Goal: Transaction & Acquisition: Register for event/course

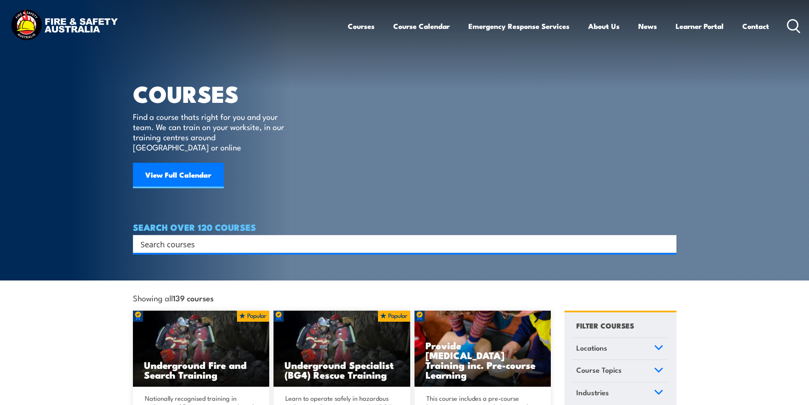
click at [184, 237] on input "Search input" at bounding box center [399, 243] width 517 height 13
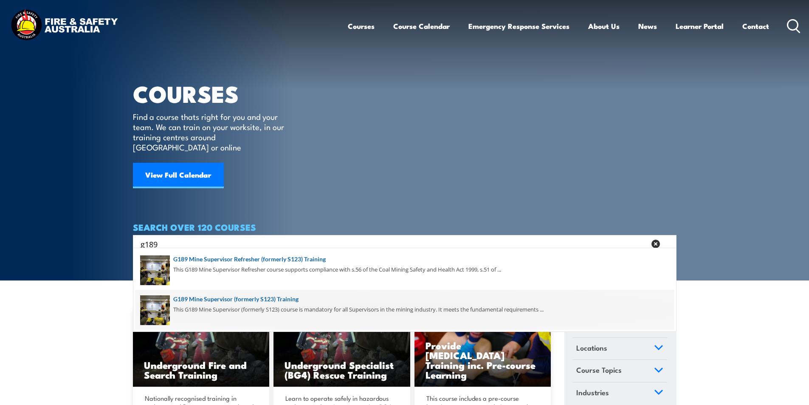
type input "g189"
click at [283, 296] on span at bounding box center [404, 310] width 538 height 40
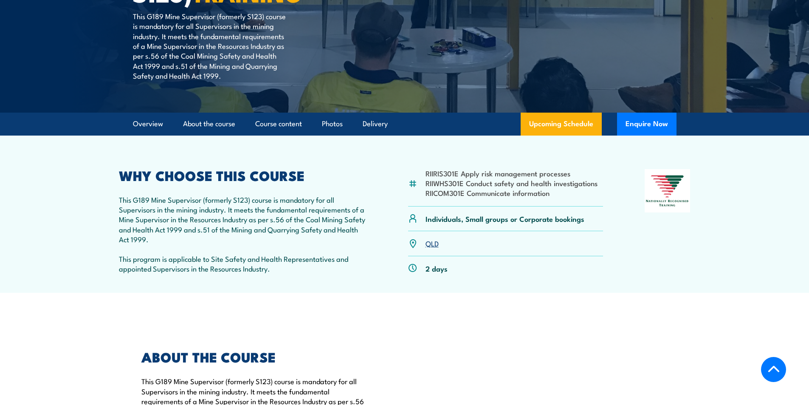
scroll to position [170, 0]
click at [431, 244] on link "QLD" at bounding box center [432, 243] width 13 height 10
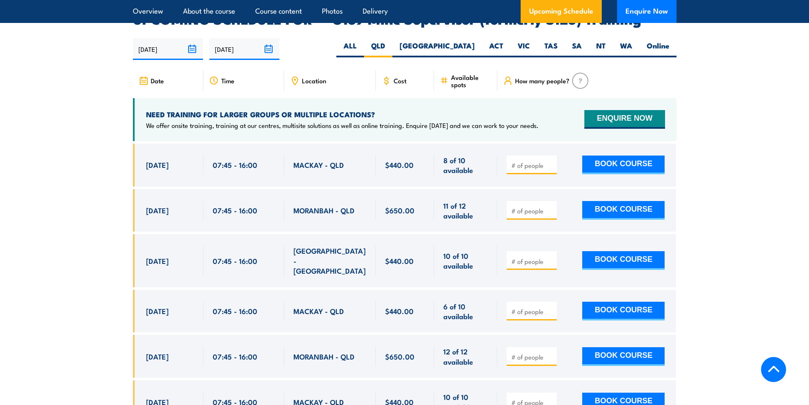
click at [533, 161] on input "number" at bounding box center [532, 165] width 42 height 8
type input "1"
click at [621, 155] on button "BOOK COURSE" at bounding box center [623, 164] width 82 height 19
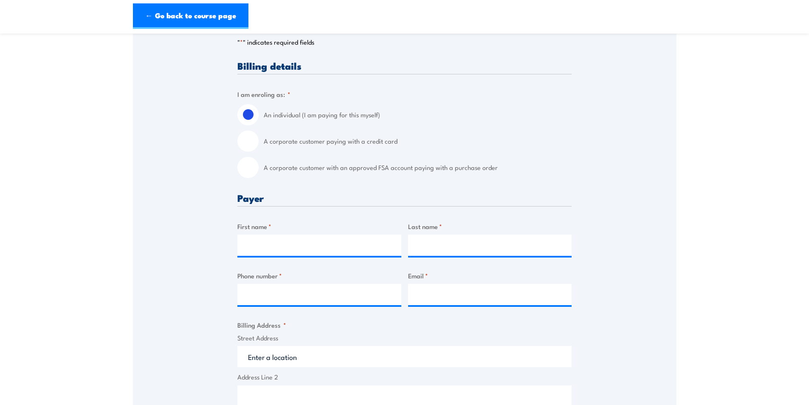
scroll to position [212, 0]
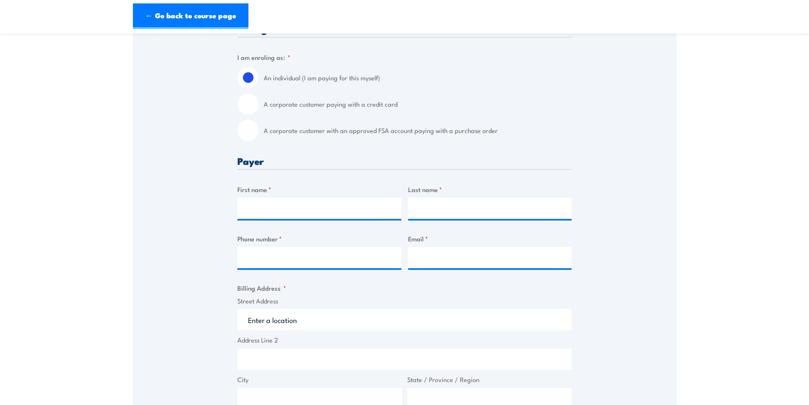
click at [283, 139] on label "A corporate customer with an approved FSA account paying with a purchase order" at bounding box center [418, 130] width 308 height 21
click at [259, 139] on input "A corporate customer with an approved FSA account paying with a purchase order" at bounding box center [247, 130] width 21 height 21
radio input "true"
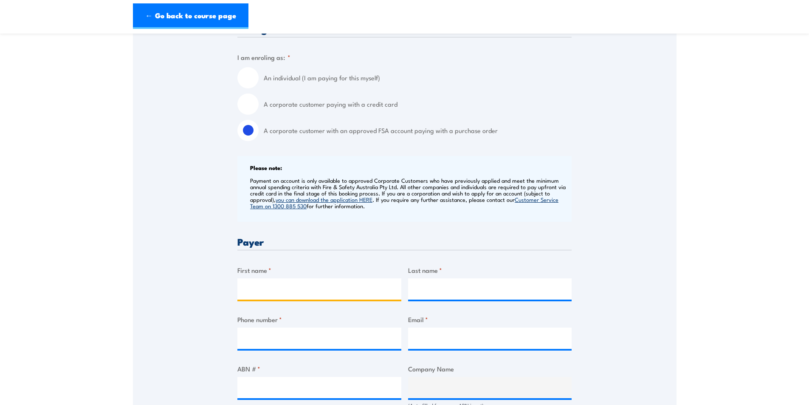
click at [258, 293] on input "First name *" at bounding box center [319, 288] width 164 height 21
type input "Tara"
type input "Walker"
type input "0749404354"
type input "BMATrainingBookingFormInbox@bhp.com"
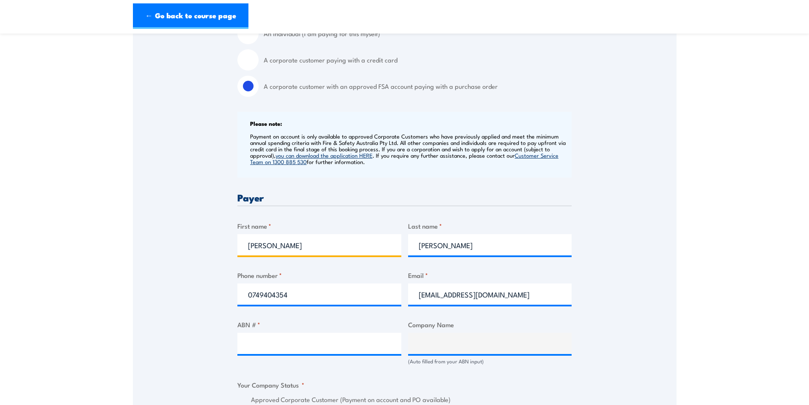
scroll to position [340, 0]
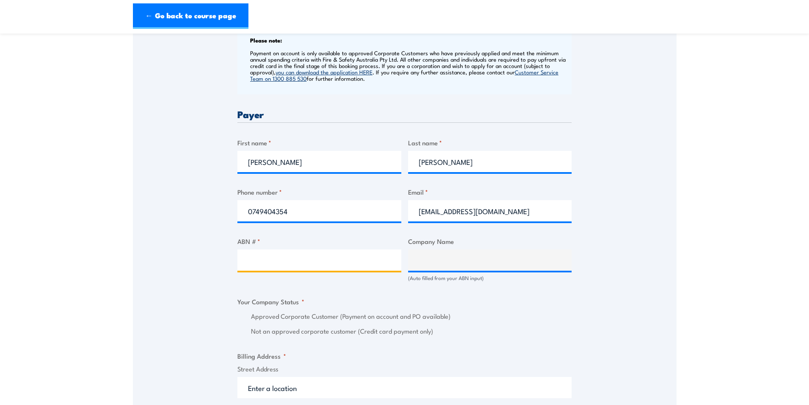
click at [276, 262] on input "ABN # *" at bounding box center [319, 259] width 164 height 21
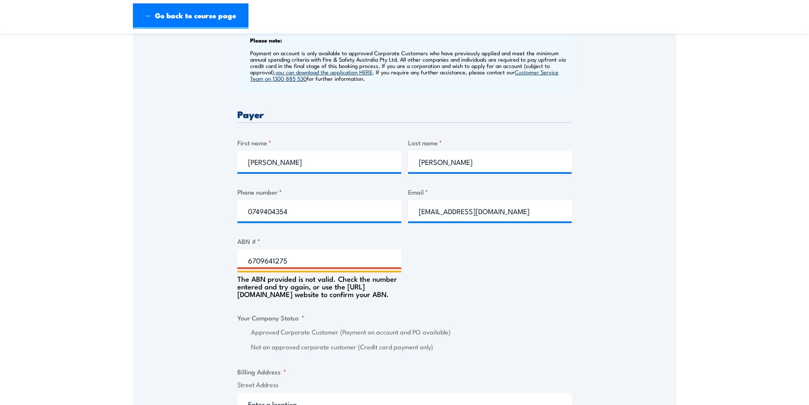
type input "67096412752"
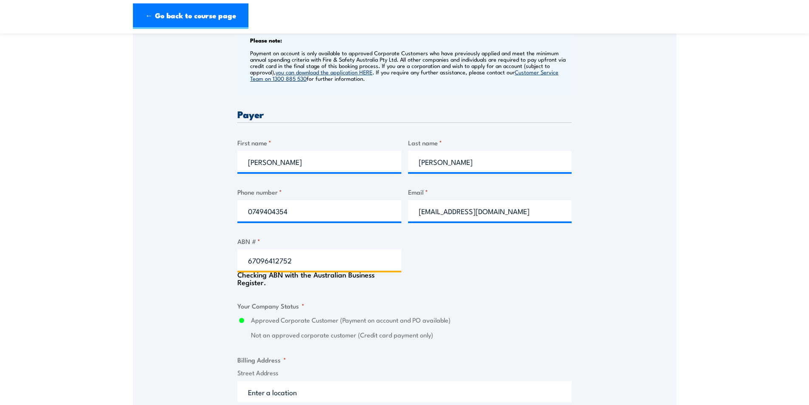
type input "BM ALLIANCE COAL OPERATIONS PTY LIMITED"
radio input "true"
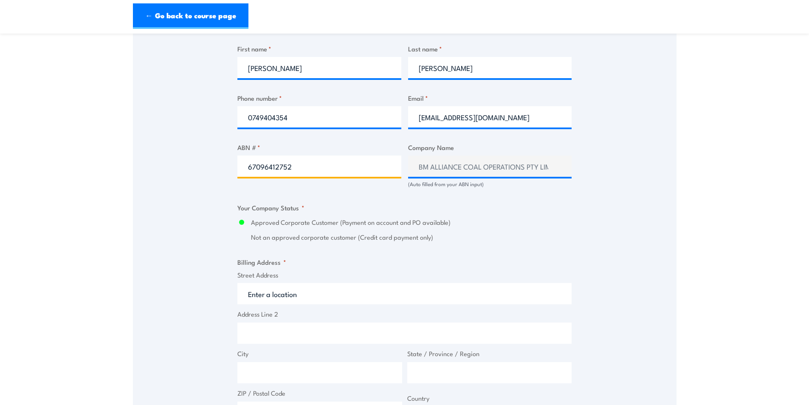
scroll to position [510, 0]
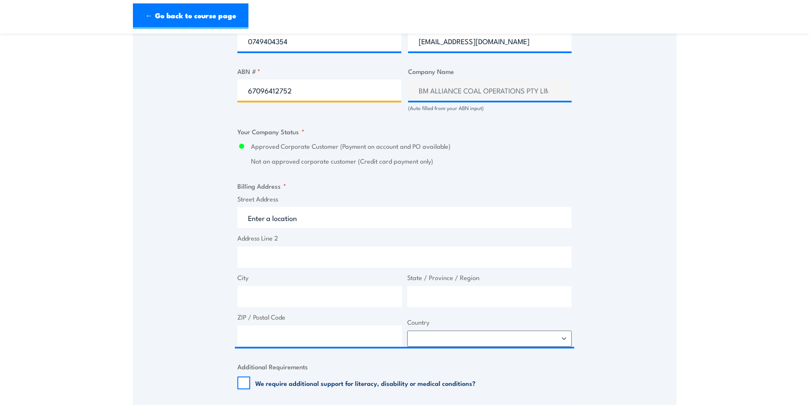
type input "67096412752"
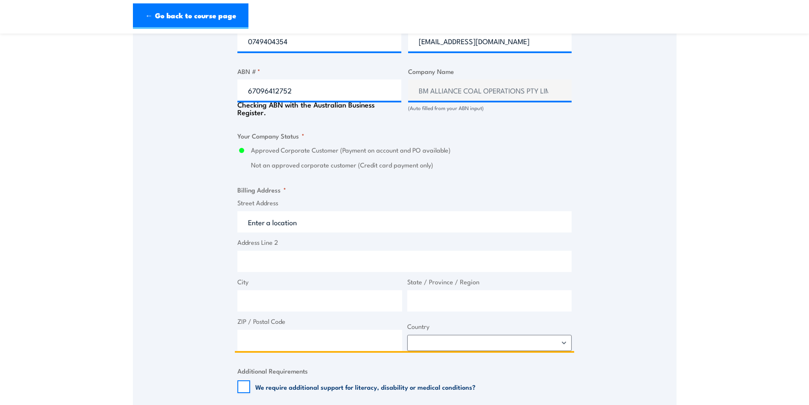
click at [287, 224] on input "Street Address" at bounding box center [404, 221] width 334 height 21
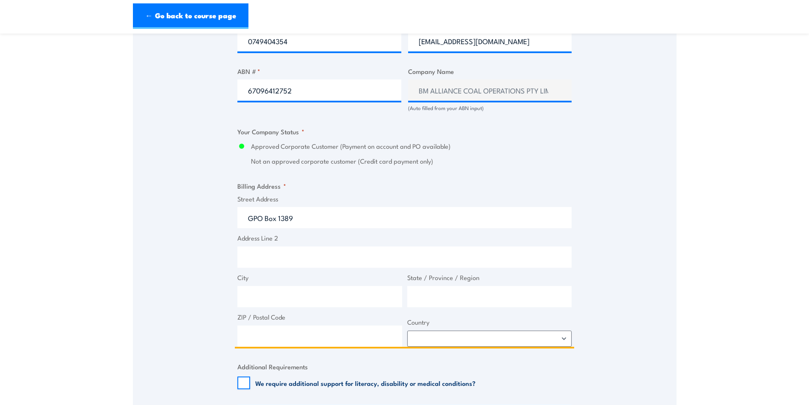
type input "GPO Box 1389"
type input "Brisbane"
type input "[GEOGRAPHIC_DATA]"
type input "4001"
click at [551, 342] on select "Afghanistan Albania Algeria American Samoa Andorra Angola Anguilla Antarctica A…" at bounding box center [489, 338] width 165 height 16
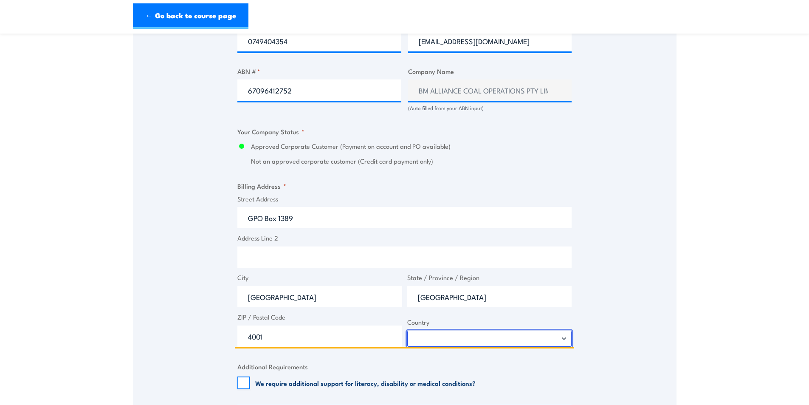
select select "Australia"
click at [407, 338] on select "Afghanistan Albania Algeria American Samoa Andorra Angola Anguilla Antarctica A…" at bounding box center [489, 338] width 165 height 16
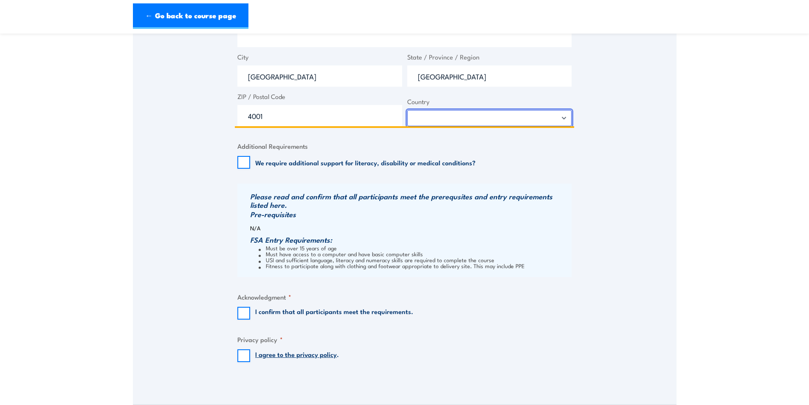
scroll to position [807, 0]
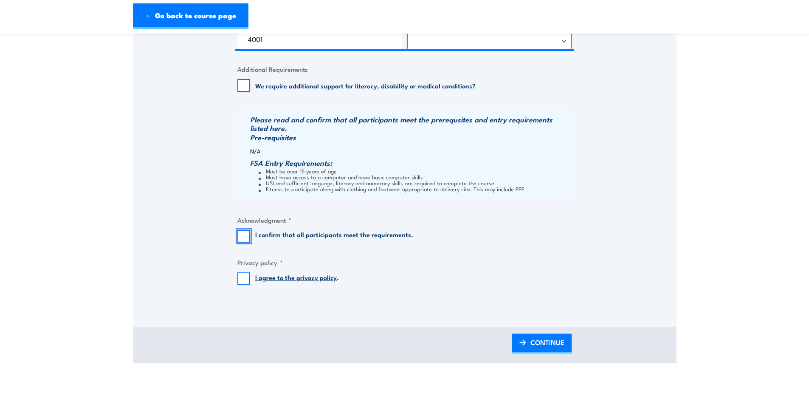
click at [239, 242] on input "I confirm that all participants meet the requirements." at bounding box center [243, 236] width 13 height 13
checkbox input "true"
click at [243, 283] on input "I agree to the privacy policy ." at bounding box center [243, 278] width 13 height 13
checkbox input "true"
click at [531, 348] on span "CONTINUE" at bounding box center [547, 342] width 34 height 23
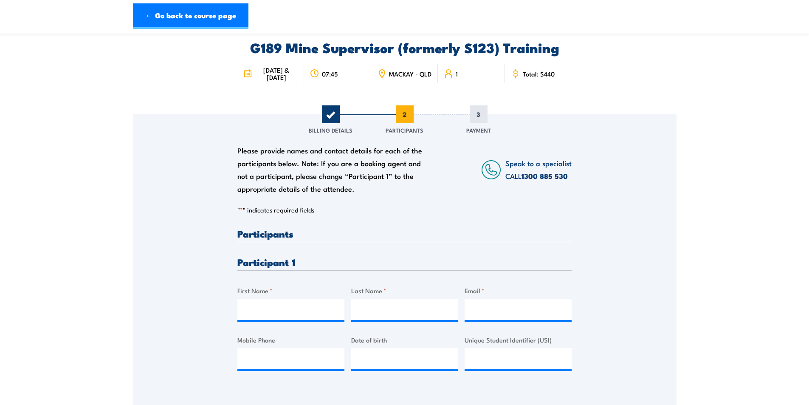
scroll to position [0, 0]
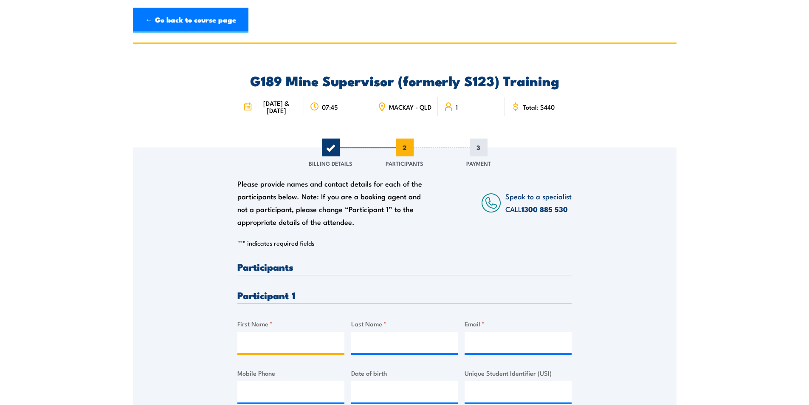
drag, startPoint x: 256, startPoint y: 351, endPoint x: 264, endPoint y: 347, distance: 9.3
click at [256, 351] on input "First Name *" at bounding box center [290, 342] width 107 height 21
type input "Joseph"
type input "Defeudis"
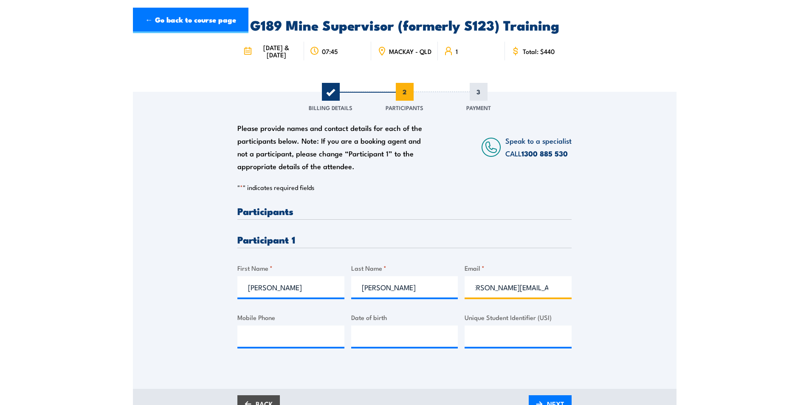
scroll to position [127, 0]
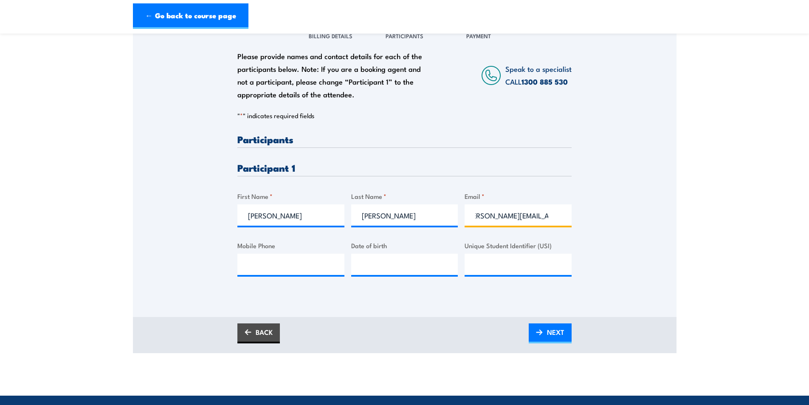
type input "joseph.defeudis@bhp.com"
click at [286, 273] on input "Mobile Phone" at bounding box center [290, 264] width 107 height 21
type input "0406 578 514"
type input "26/08/1989"
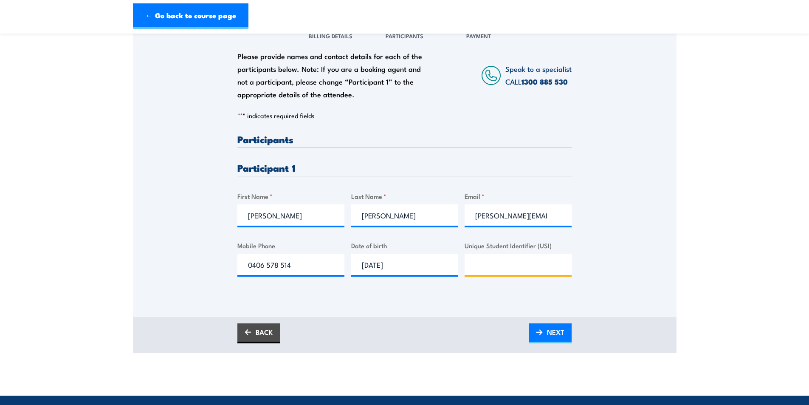
click at [513, 272] on input "Unique Student Identifier (USI)" at bounding box center [518, 264] width 107 height 21
type input "TPCVEYH46D"
drag, startPoint x: 551, startPoint y: 336, endPoint x: 637, endPoint y: 236, distance: 132.5
click at [551, 336] on span "NEXT" at bounding box center [555, 332] width 17 height 23
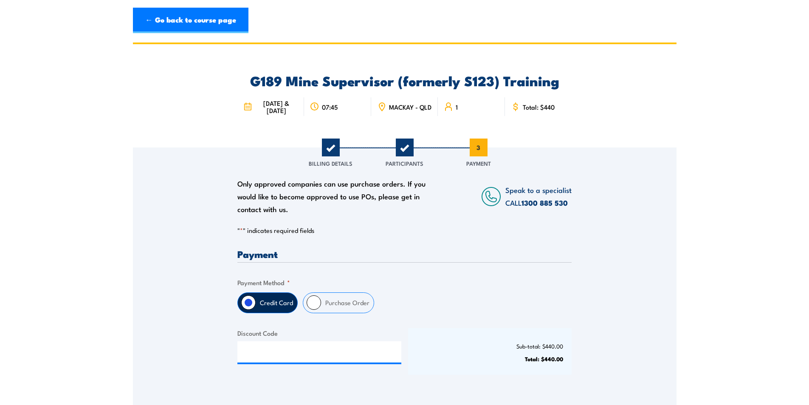
click at [332, 309] on label "Purchase Order" at bounding box center [347, 303] width 53 height 20
click at [321, 309] on input "Purchase Order" at bounding box center [314, 302] width 14 height 14
radio input "true"
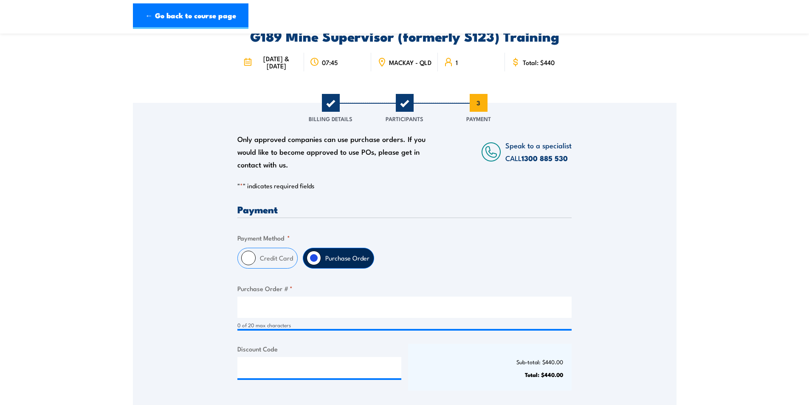
scroll to position [127, 0]
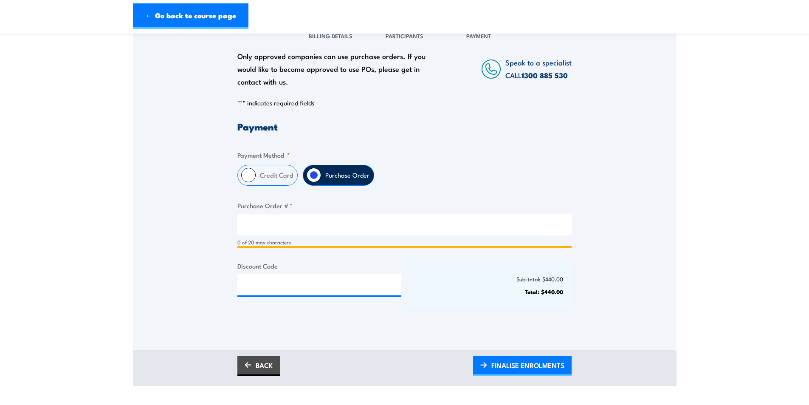
click at [266, 233] on input "Purchase Order # *" at bounding box center [404, 224] width 334 height 21
type input "4518265506"
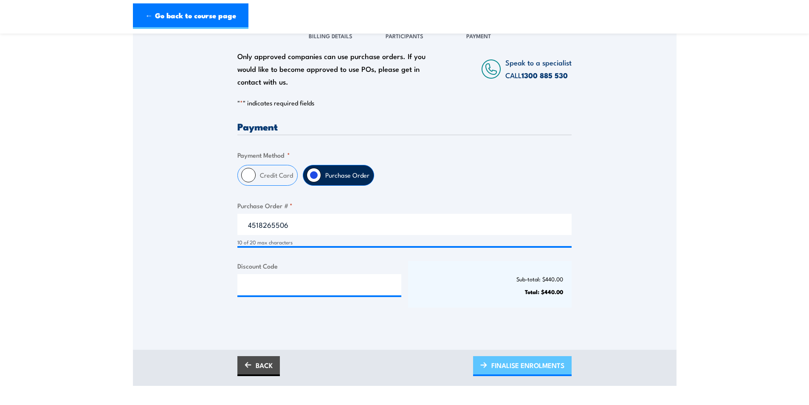
click at [520, 369] on span "FINALISE ENROLMENTS" at bounding box center [527, 365] width 73 height 23
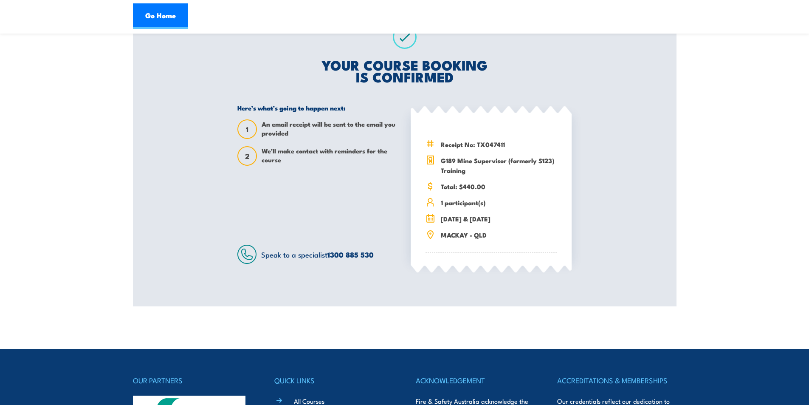
scroll to position [255, 0]
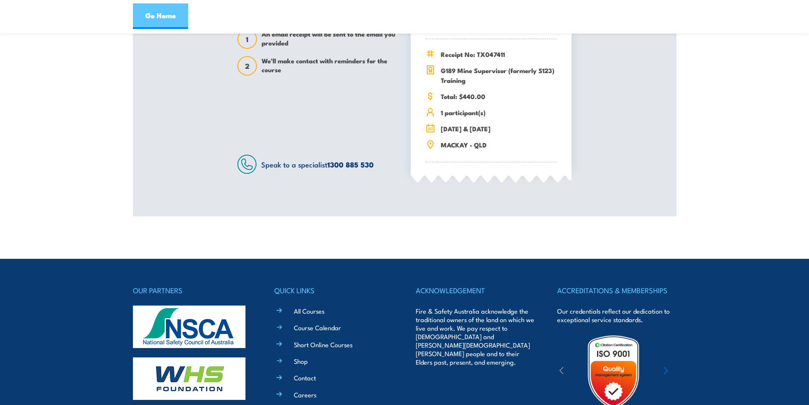
click at [159, 11] on link "Go Home" at bounding box center [160, 15] width 55 height 25
